Goal: Task Accomplishment & Management: Complete application form

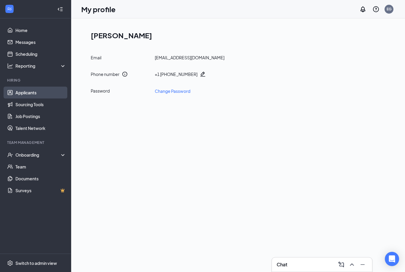
click at [28, 97] on link "Applicants" at bounding box center [40, 93] width 51 height 12
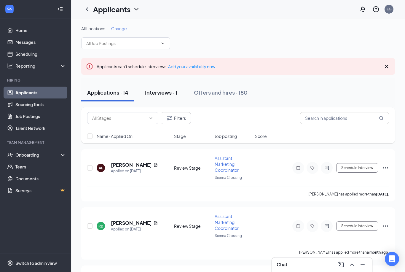
click at [153, 92] on div "Interviews · 1" at bounding box center [161, 92] width 32 height 7
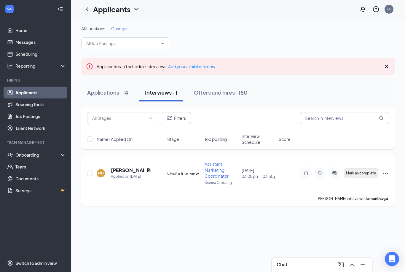
click at [360, 174] on span "Mark as complete" at bounding box center [361, 173] width 30 height 4
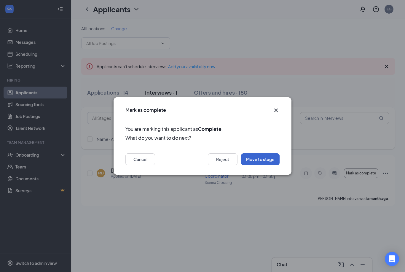
click at [264, 159] on button "Move to stage" at bounding box center [260, 159] width 39 height 12
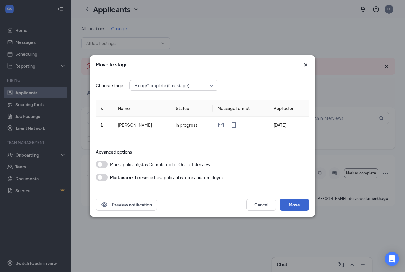
click at [293, 205] on button "Move" at bounding box center [295, 205] width 30 height 12
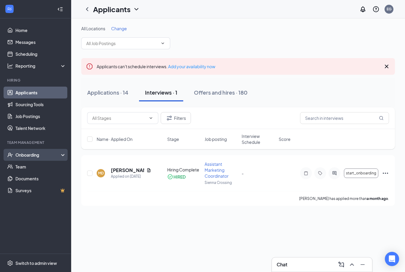
click at [29, 156] on div "Onboarding" at bounding box center [38, 155] width 46 height 6
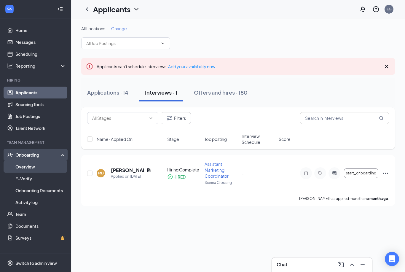
click at [34, 168] on link "Overview" at bounding box center [40, 167] width 51 height 12
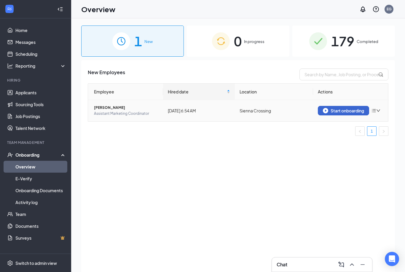
click at [345, 111] on div "Start onboarding" at bounding box center [343, 110] width 41 height 5
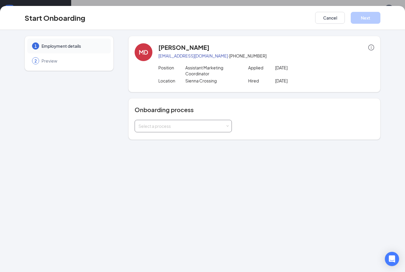
click at [226, 125] on div "Select a process" at bounding box center [183, 126] width 90 height 12
click at [175, 135] on li "General Onboarding" at bounding box center [183, 138] width 97 height 11
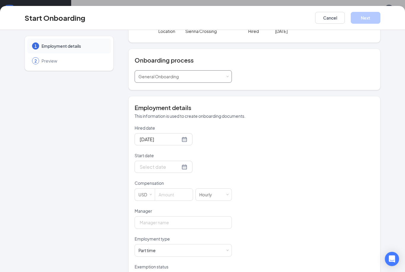
scroll to position [50, 0]
click at [178, 166] on div at bounding box center [164, 165] width 48 height 7
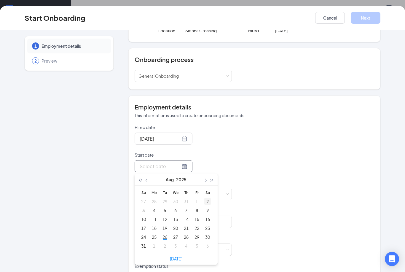
type input "[DATE]"
click at [197, 201] on div "1" at bounding box center [196, 201] width 7 height 7
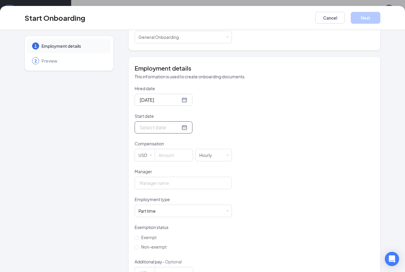
scroll to position [89, 0]
click at [180, 129] on div at bounding box center [164, 126] width 48 height 7
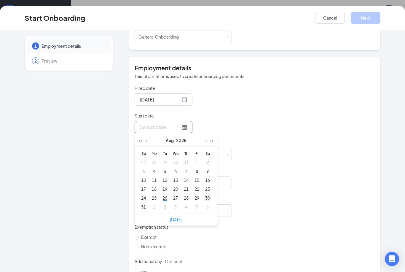
type input "[DATE]"
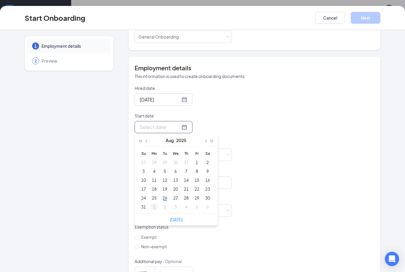
type input "[DATE]"
click at [154, 207] on div "1" at bounding box center [154, 206] width 7 height 7
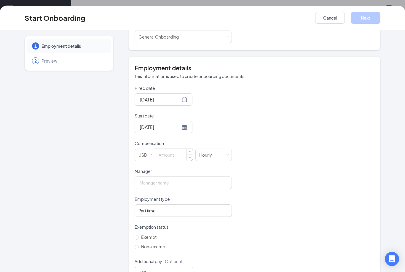
click at [180, 154] on input at bounding box center [174, 155] width 38 height 12
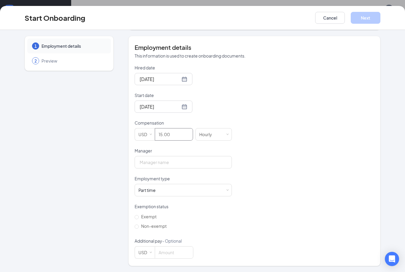
scroll to position [109, 0]
type input "15"
click at [177, 161] on input "Manager" at bounding box center [183, 163] width 97 height 12
type input "[PERSON_NAME]"
drag, startPoint x: 177, startPoint y: 162, endPoint x: 0, endPoint y: 0, distance: 240.6
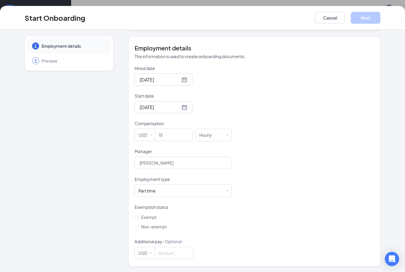
click at [0, 0] on html "Home Messages Scheduling Reporting Hiring Applicants Sourcing Tools Job Posting…" at bounding box center [202, 136] width 405 height 272
click at [266, 196] on div "Hired date [DATE] Start date [DATE] [DATE] Su Mo Tu We Th Fr Sa 31 1 2 3 4 5 6 …" at bounding box center [255, 162] width 240 height 194
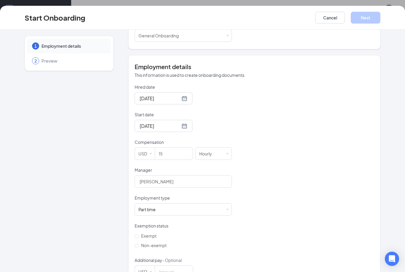
scroll to position [27, 0]
click at [137, 245] on input "Non-exempt" at bounding box center [137, 246] width 4 height 4
radio input "true"
click at [366, 21] on button "Next" at bounding box center [366, 18] width 30 height 12
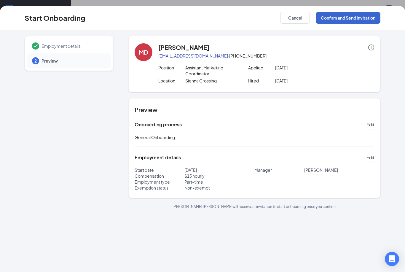
scroll to position [0, 0]
click at [348, 21] on button "Confirm and Send Invitation" at bounding box center [348, 18] width 65 height 12
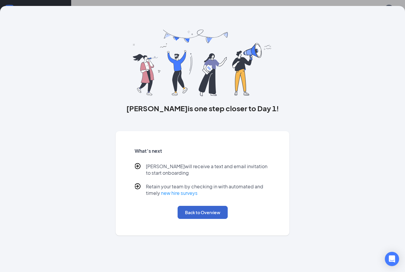
click at [207, 209] on button "Back to Overview" at bounding box center [203, 212] width 50 height 13
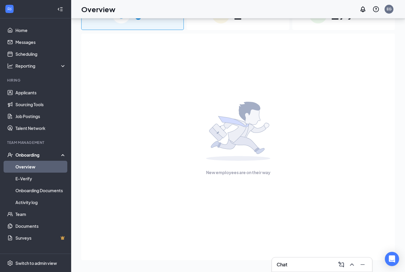
click at [42, 164] on link "Overview" at bounding box center [40, 167] width 51 height 12
